Goal: Information Seeking & Learning: Learn about a topic

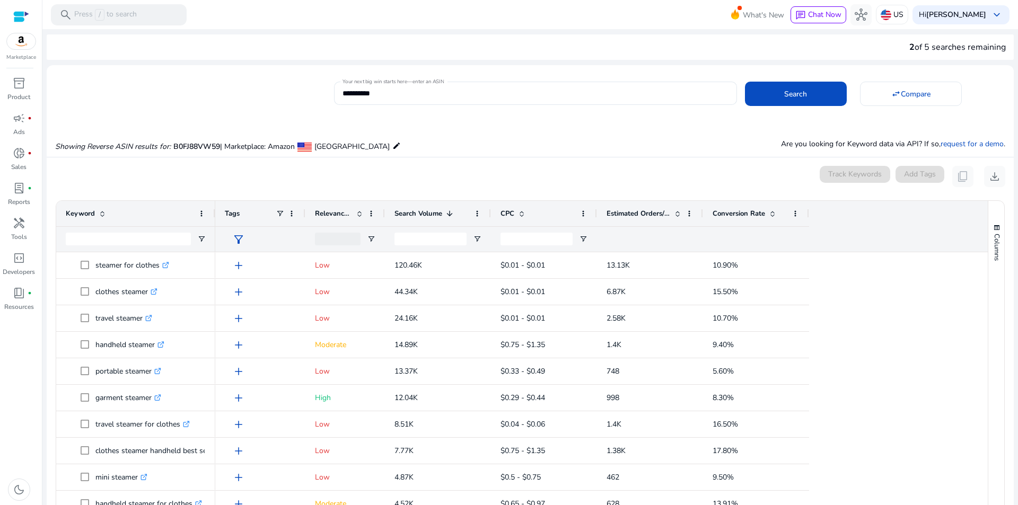
scroll to position [113, 0]
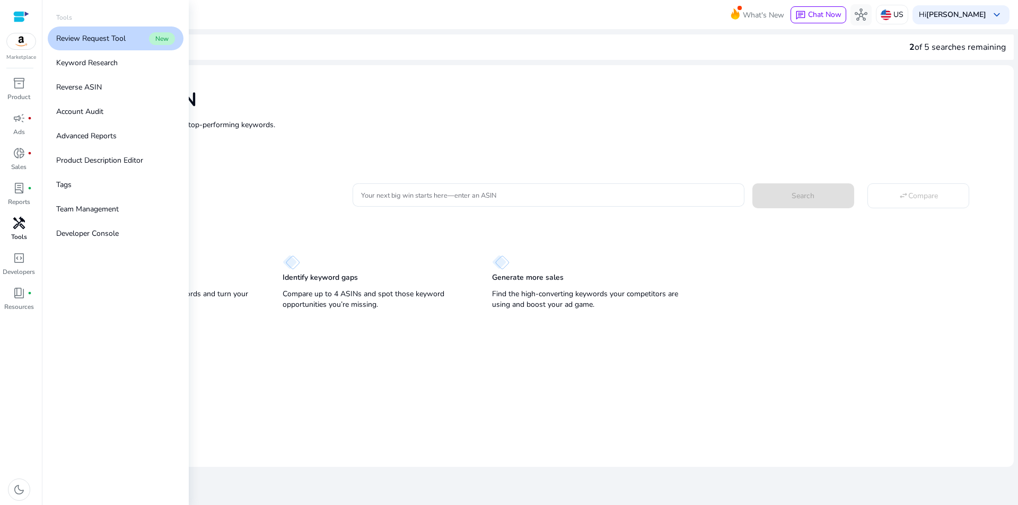
drag, startPoint x: 16, startPoint y: 220, endPoint x: 21, endPoint y: 225, distance: 6.7
click at [16, 221] on span "handyman" at bounding box center [19, 223] width 13 height 13
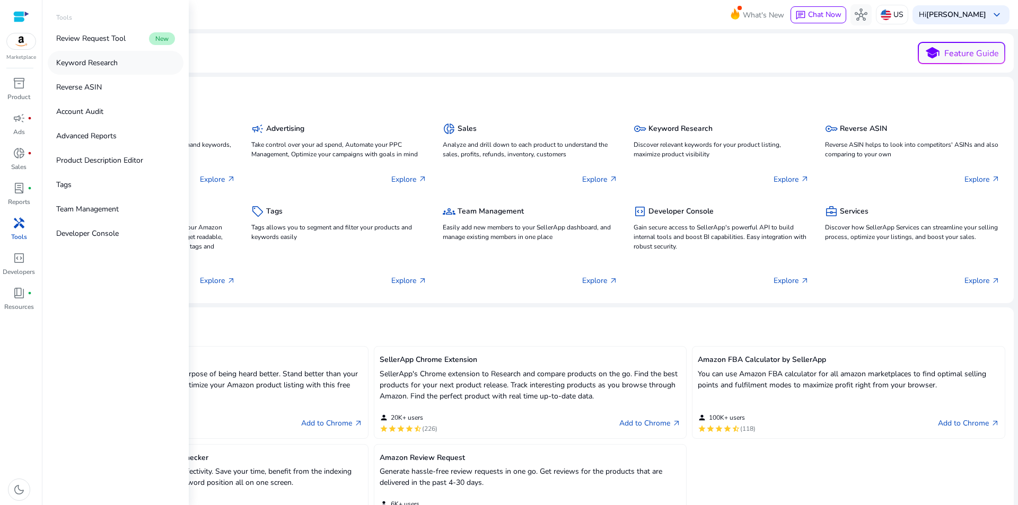
click at [84, 65] on p "Keyword Research" at bounding box center [86, 62] width 61 height 11
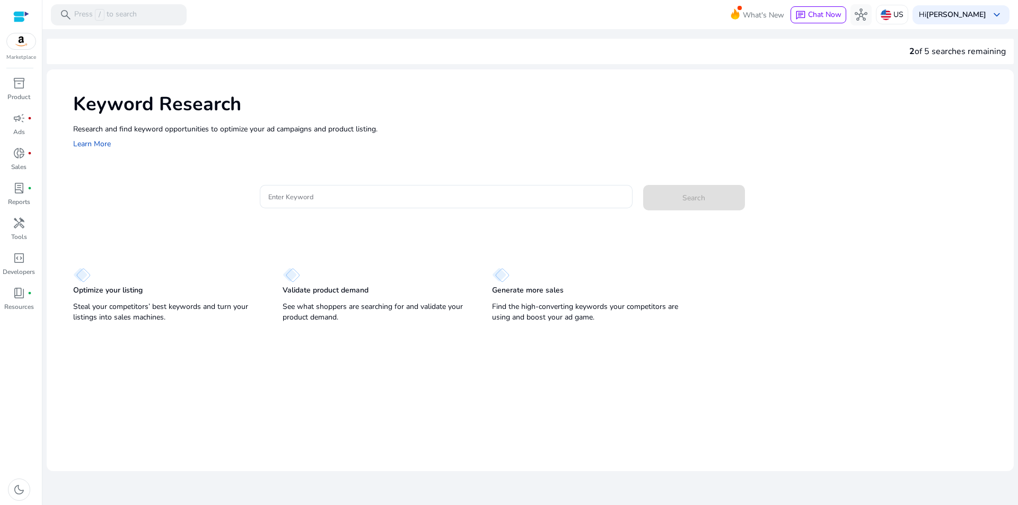
click at [434, 167] on div "Keyword Research Research and find keyword opportunities to optimize your [PERS…" at bounding box center [530, 120] width 967 height 102
click at [425, 189] on div at bounding box center [446, 196] width 356 height 23
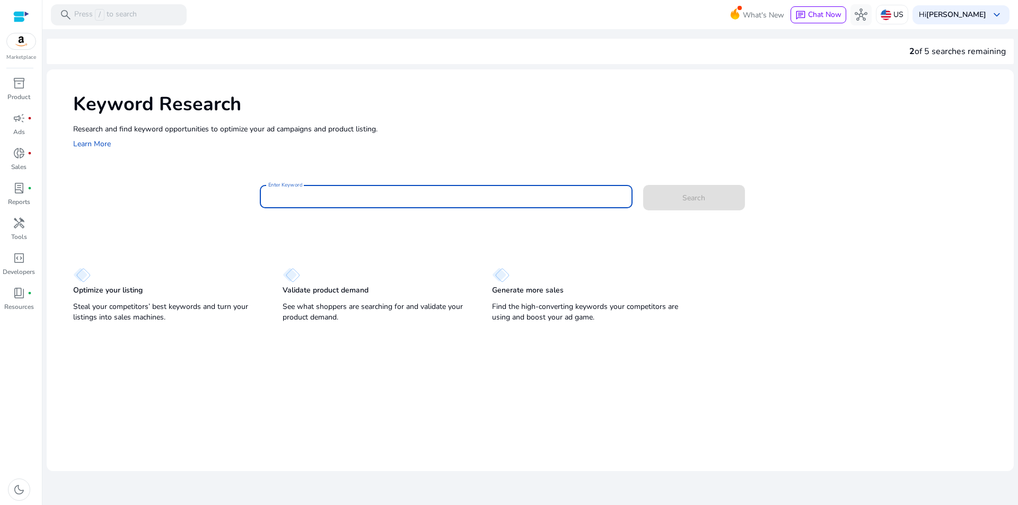
click at [423, 196] on input "Enter Keyword" at bounding box center [446, 197] width 356 height 12
paste input "**********"
type input "**********"
click at [694, 205] on span at bounding box center [694, 197] width 102 height 25
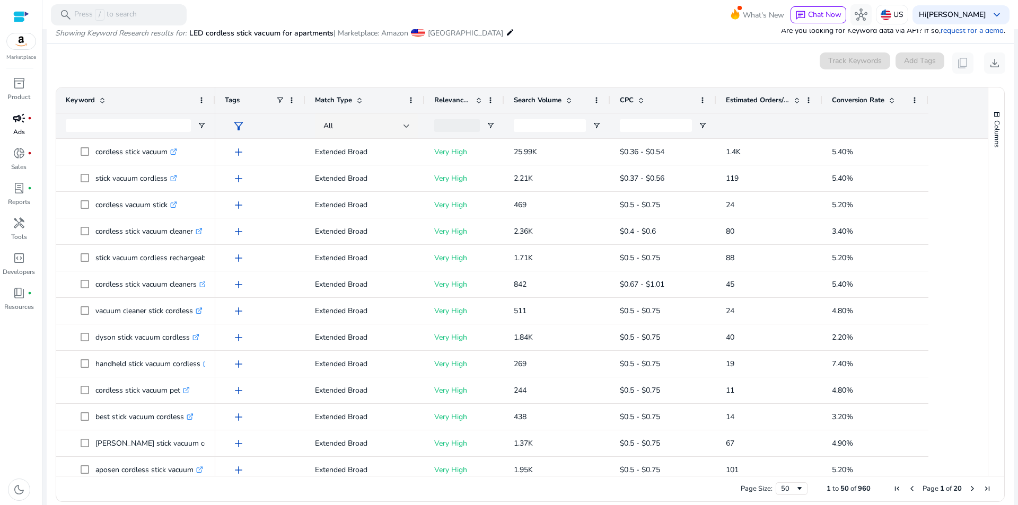
click at [5, 117] on div "campaign fiber_manual_record" at bounding box center [19, 118] width 30 height 17
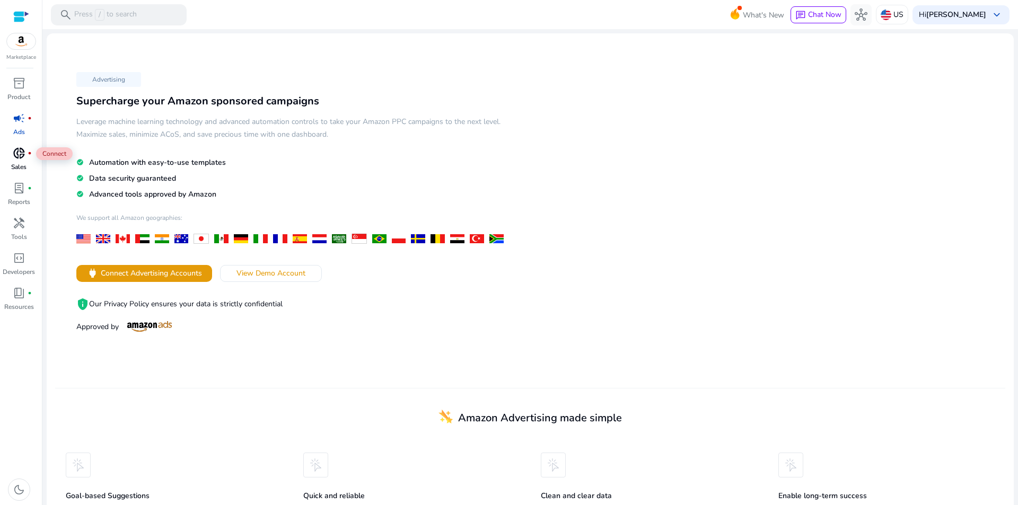
click at [23, 160] on span "donut_small" at bounding box center [19, 153] width 13 height 13
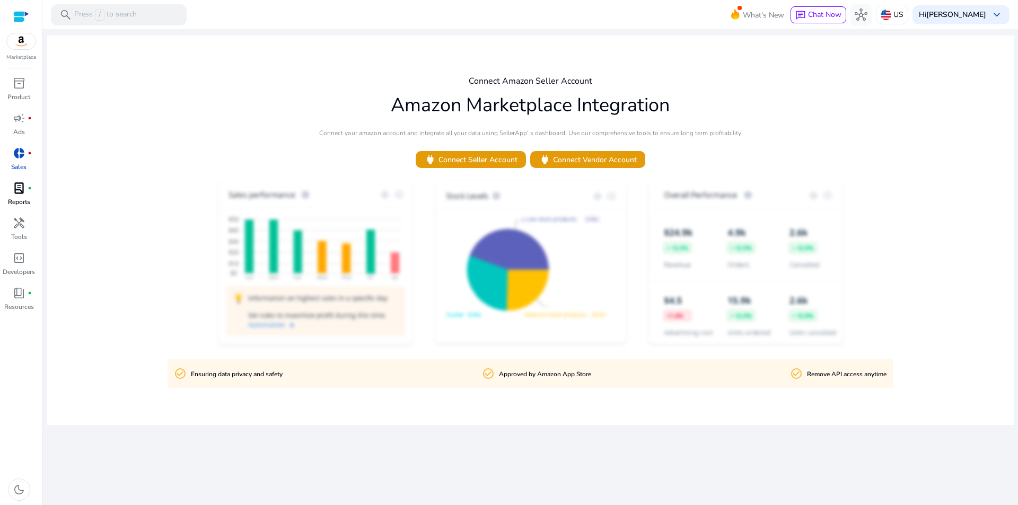
click at [22, 199] on p "Reports" at bounding box center [19, 202] width 22 height 10
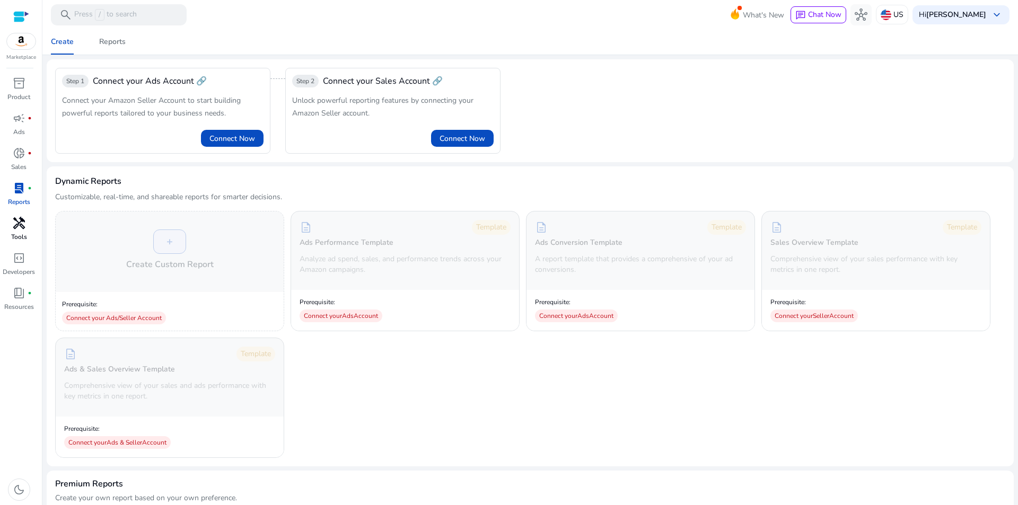
click at [18, 223] on span "handyman" at bounding box center [19, 223] width 13 height 13
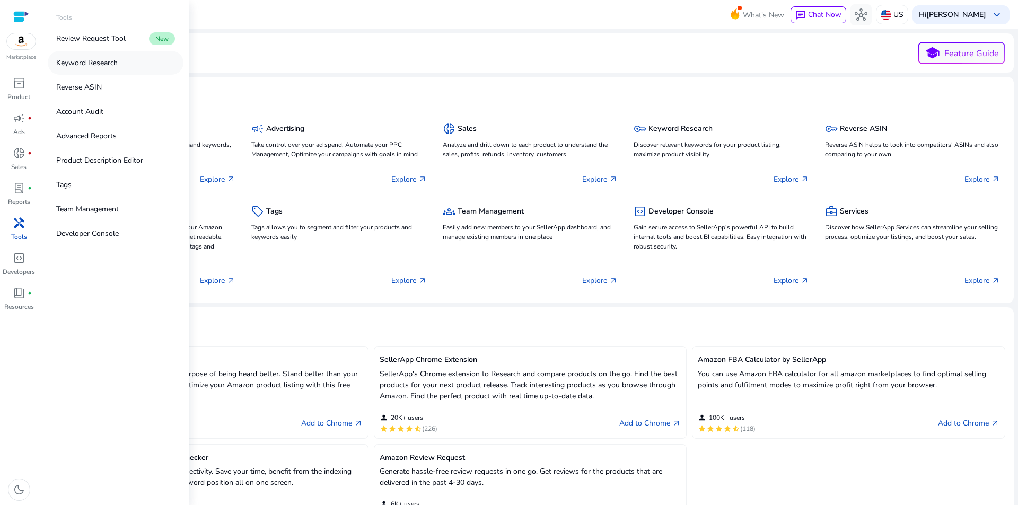
click at [93, 57] on link "Keyword Research" at bounding box center [116, 63] width 136 height 24
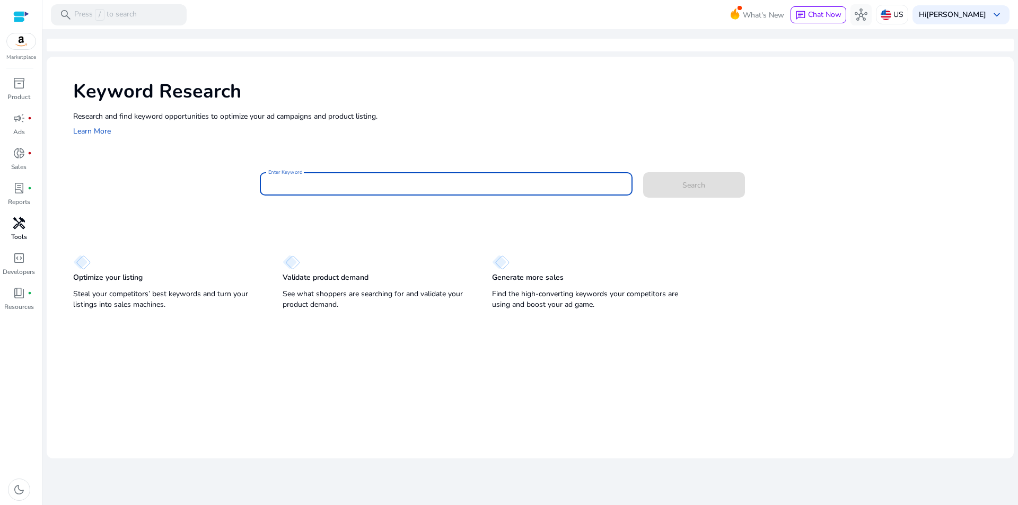
click at [372, 187] on input "Enter Keyword" at bounding box center [446, 184] width 356 height 12
paste input "**********"
type input "**********"
click at [674, 187] on span at bounding box center [694, 184] width 102 height 25
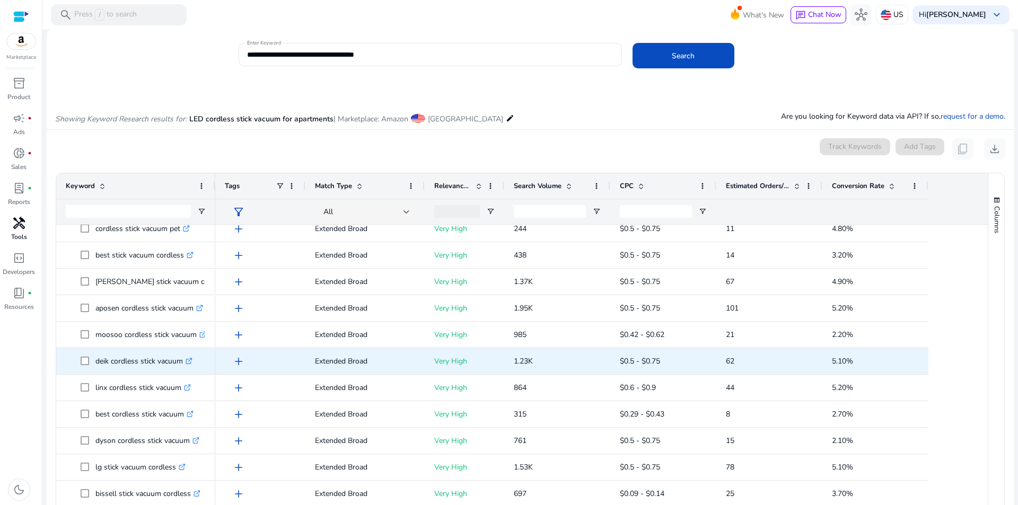
scroll to position [281, 0]
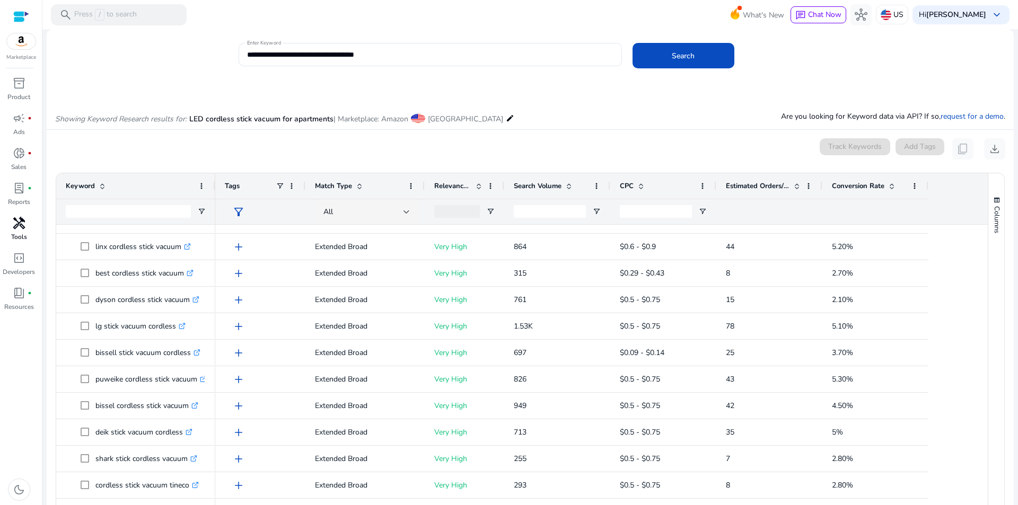
click at [519, 173] on div "Drag here to set row groups Drag here to set column labels Keyword Tags 88" at bounding box center [530, 380] width 949 height 415
click at [526, 182] on span "Search Volume" at bounding box center [538, 186] width 48 height 10
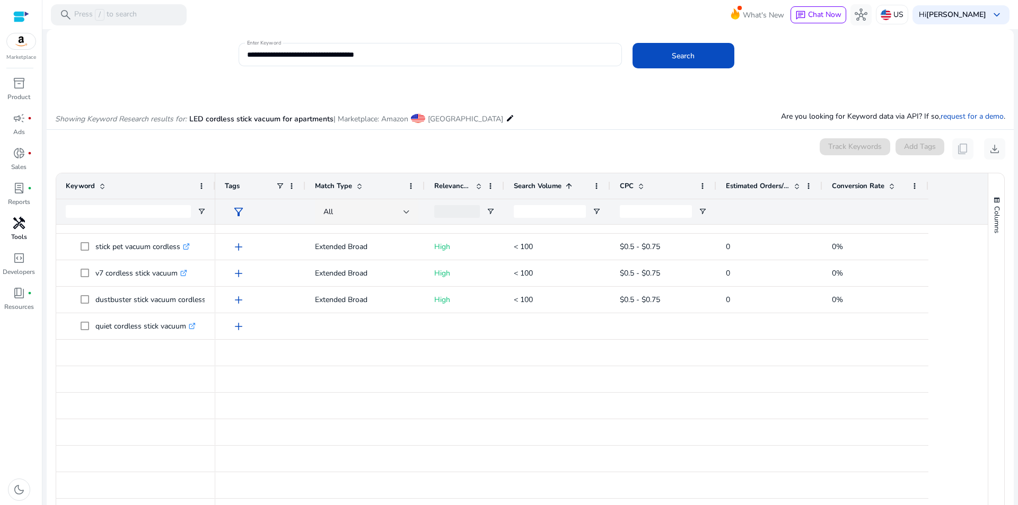
click at [526, 182] on span "Search Volume" at bounding box center [538, 186] width 48 height 10
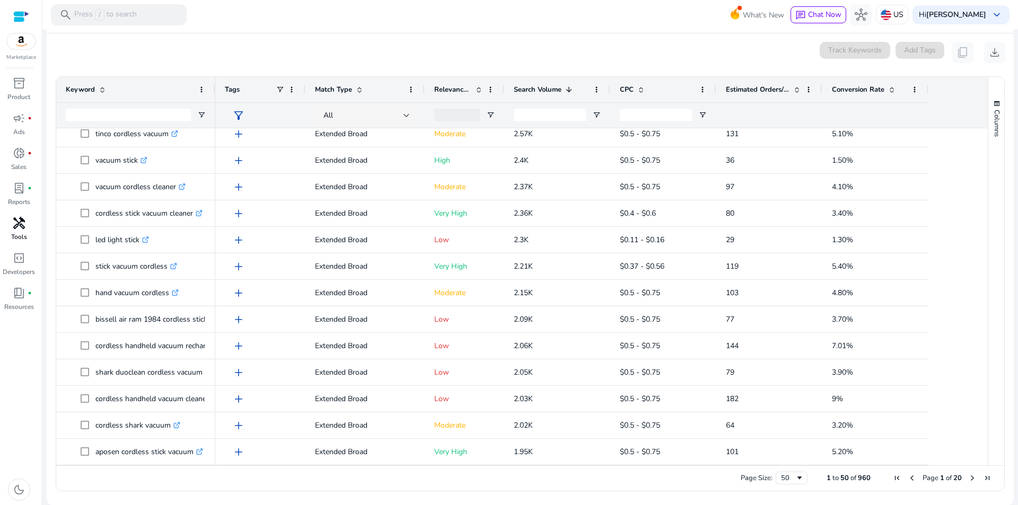
click at [968, 477] on span "Next Page" at bounding box center [972, 478] width 8 height 8
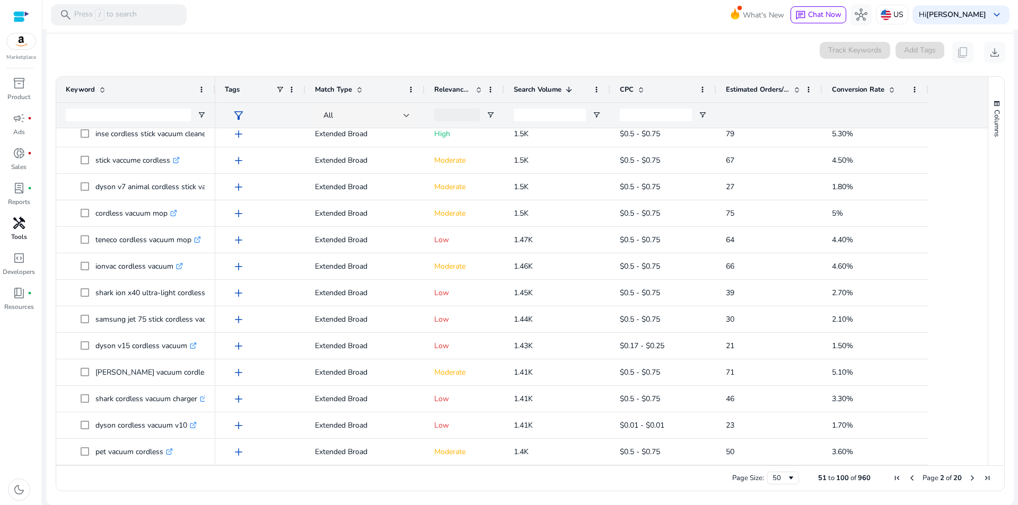
click at [968, 476] on span "Next Page" at bounding box center [972, 478] width 8 height 8
click at [968, 479] on span "Next Page" at bounding box center [972, 478] width 8 height 8
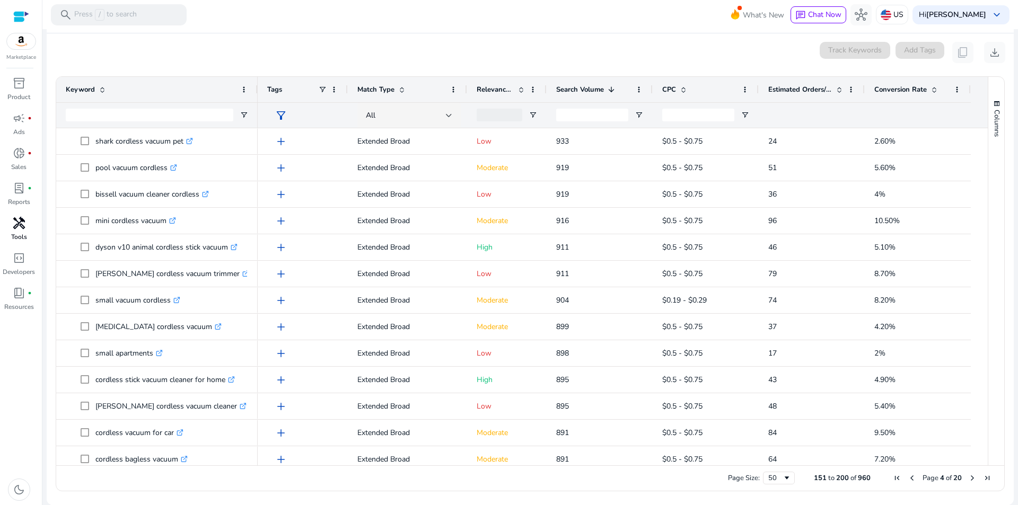
drag, startPoint x: 213, startPoint y: 88, endPoint x: 255, endPoint y: 98, distance: 43.5
click at [255, 98] on div at bounding box center [257, 89] width 4 height 25
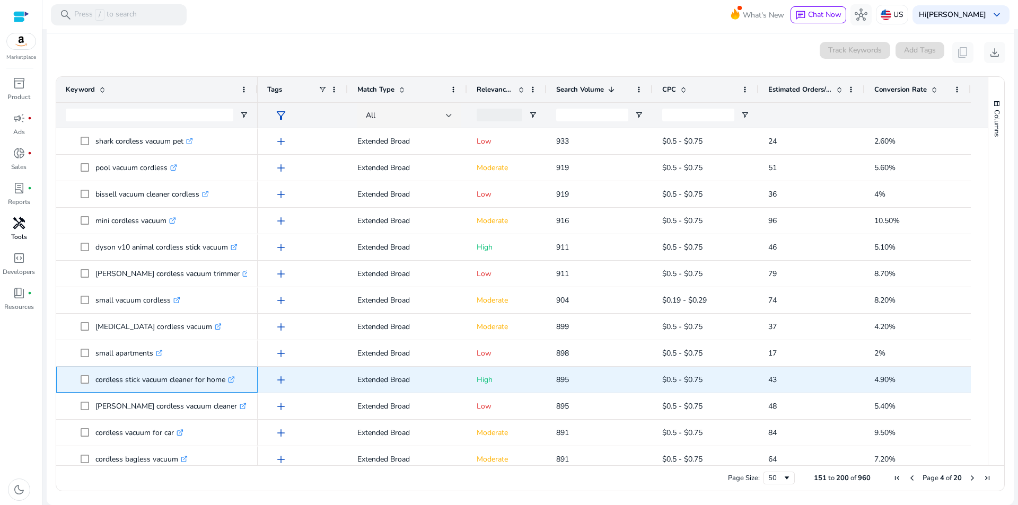
drag, startPoint x: 93, startPoint y: 378, endPoint x: 226, endPoint y: 386, distance: 133.2
click at [226, 386] on span "cordless stick vacuum cleaner for home .st0{fill:#2c8af8}" at bounding box center [164, 380] width 167 height 22
click at [235, 380] on icon ".st0{fill:#2c8af8}" at bounding box center [231, 379] width 7 height 7
